Goal: Information Seeking & Learning: Learn about a topic

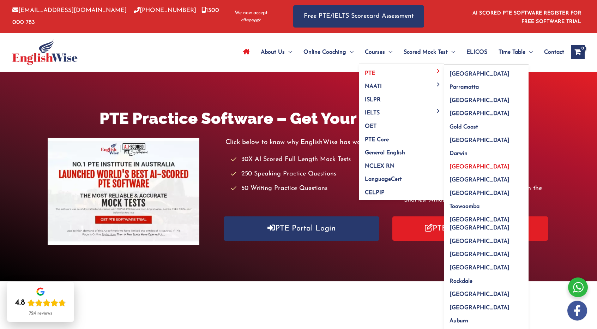
click at [464, 165] on span "[GEOGRAPHIC_DATA]" at bounding box center [480, 167] width 60 height 6
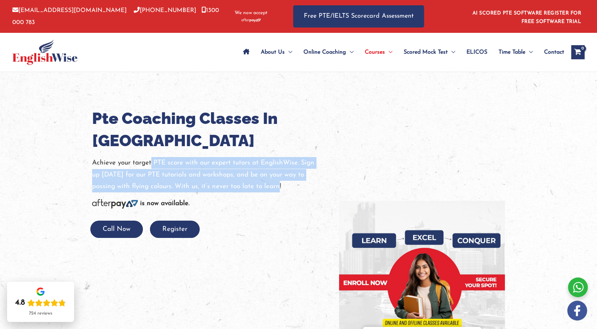
drag, startPoint x: 152, startPoint y: 161, endPoint x: 285, endPoint y: 187, distance: 135.6
click at [285, 187] on p "Achieve your target PTE score with our expert tutors at EnglishWise. Sign up [D…" at bounding box center [210, 174] width 237 height 35
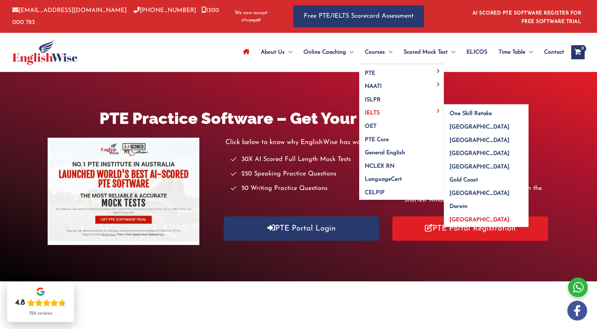
click at [462, 220] on span "[GEOGRAPHIC_DATA]" at bounding box center [480, 220] width 60 height 6
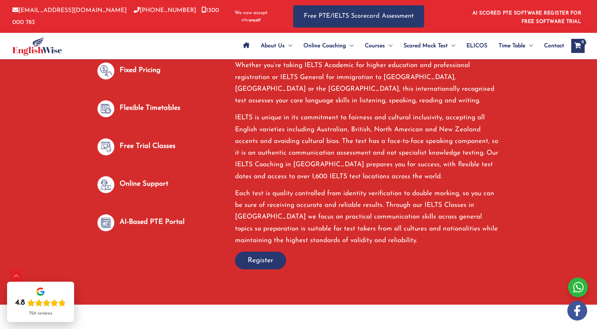
scroll to position [339, 0]
